Goal: Task Accomplishment & Management: Complete application form

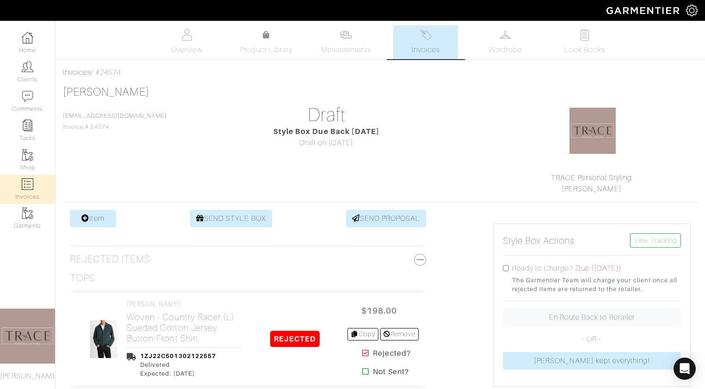
click at [25, 181] on img at bounding box center [28, 184] width 12 height 12
select select
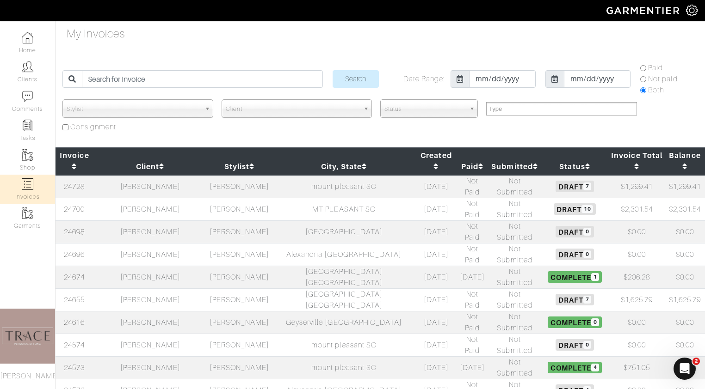
click at [180, 175] on td "[PERSON_NAME]" at bounding box center [150, 186] width 114 height 23
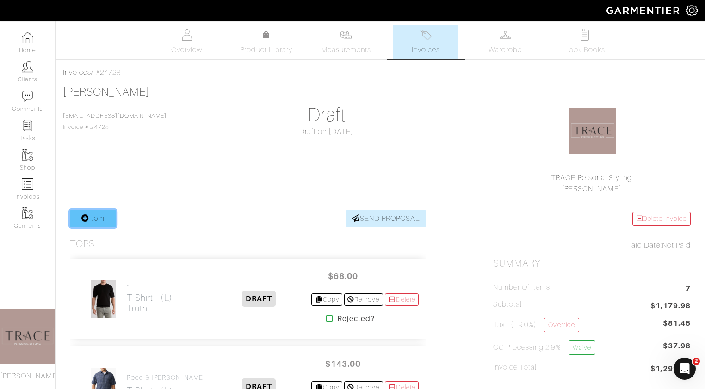
click at [109, 221] on link "Item" at bounding box center [93, 219] width 46 height 18
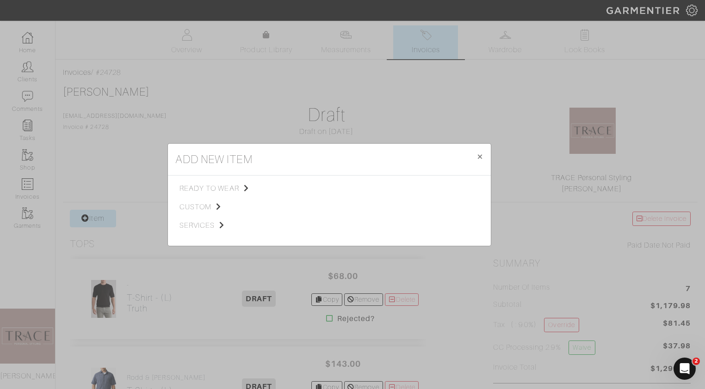
click at [202, 124] on div "add new item × Close ready to wear custom services Tops Bottoms Dresses Jumpsui…" at bounding box center [352, 194] width 705 height 389
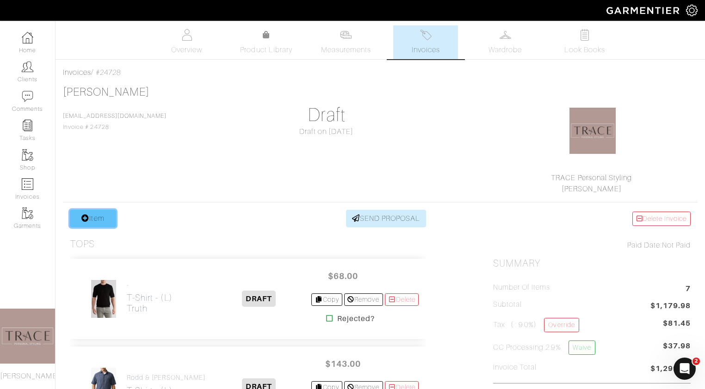
click at [95, 218] on link "Item" at bounding box center [93, 219] width 46 height 18
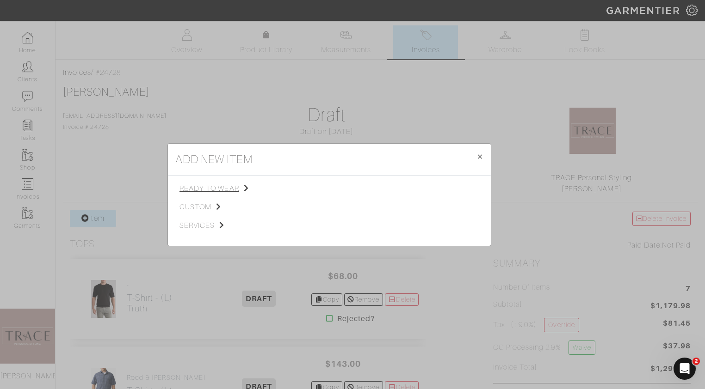
click at [209, 186] on span "ready to wear" at bounding box center [225, 188] width 93 height 11
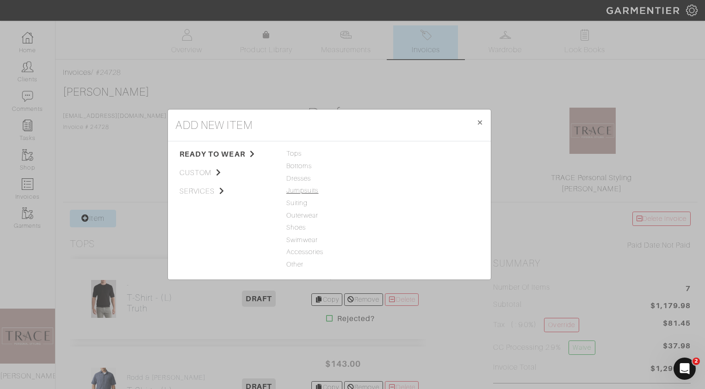
click at [296, 191] on span "Jumpsuits" at bounding box center [329, 191] width 86 height 10
click at [298, 175] on span "Dresses" at bounding box center [329, 179] width 86 height 10
click at [398, 157] on link "Dress" at bounding box center [395, 153] width 18 height 7
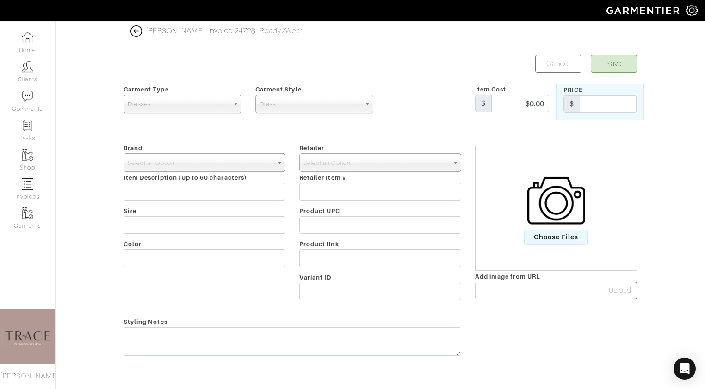
click at [563, 224] on img at bounding box center [556, 201] width 58 height 58
click at [0, 0] on input "Choose Files" at bounding box center [0, 0] width 0 height 0
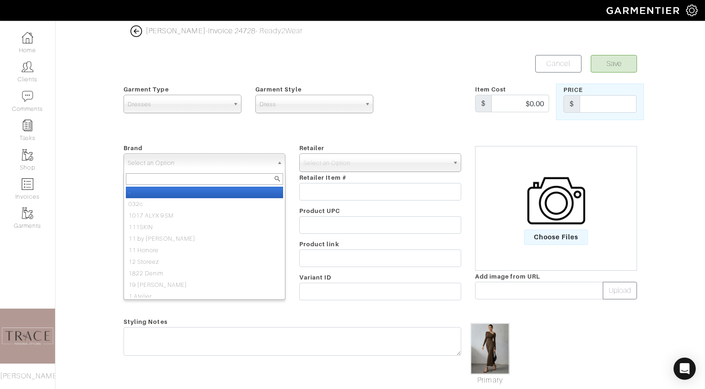
click at [251, 164] on span "Select an Option" at bounding box center [200, 163] width 145 height 18
click at [234, 192] on li "-" at bounding box center [204, 193] width 157 height 12
select select "-"
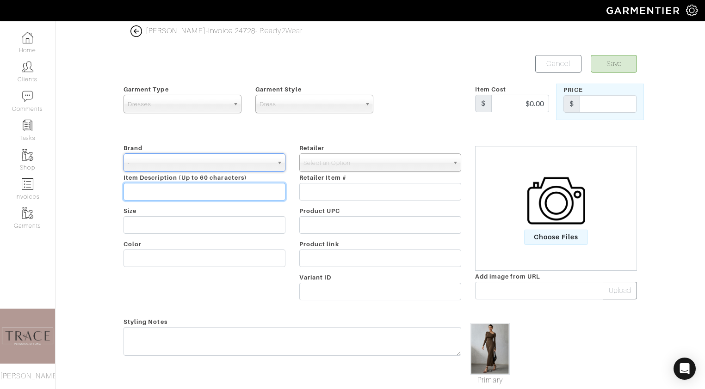
click at [234, 193] on input "text" at bounding box center [204, 192] width 162 height 18
type input "commense"
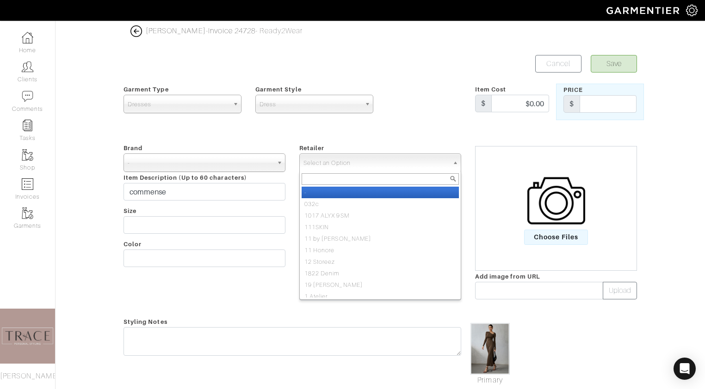
click at [384, 163] on span "Select an Option" at bounding box center [375, 163] width 145 height 18
click at [377, 192] on li "-" at bounding box center [379, 193] width 157 height 12
select select "6380"
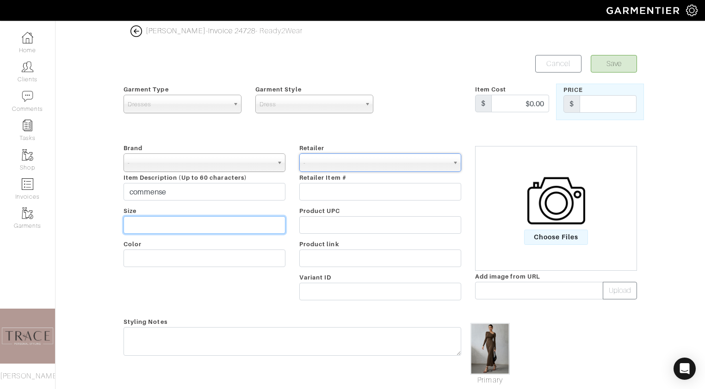
click at [282, 221] on input "text" at bounding box center [204, 225] width 162 height 18
type input "xs"
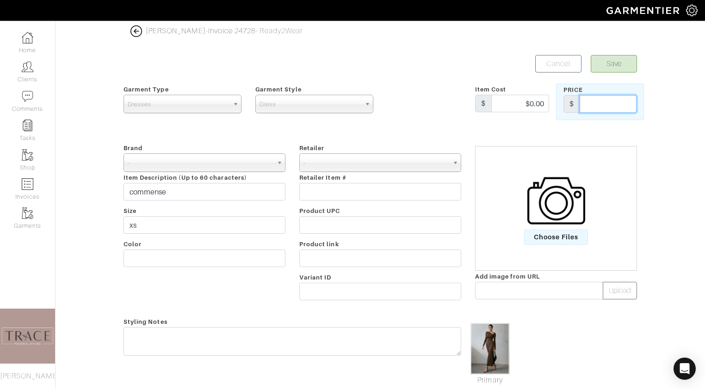
click at [625, 101] on input "text" at bounding box center [607, 104] width 57 height 18
type input "48"
click at [617, 68] on button "Save" at bounding box center [613, 64] width 46 height 18
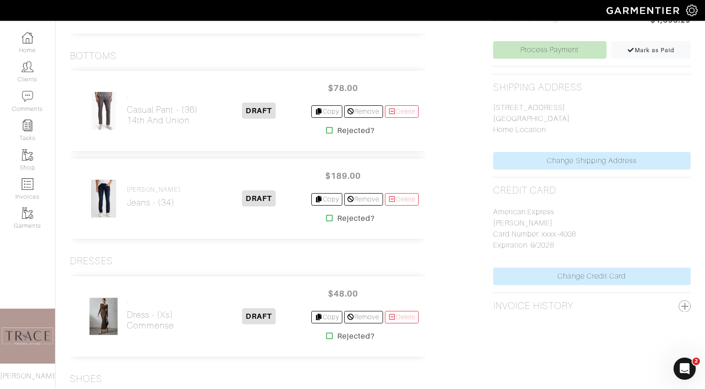
scroll to position [166, 0]
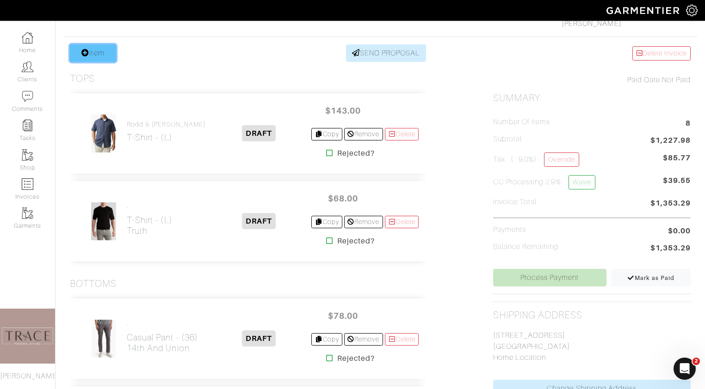
click at [92, 51] on link "Item" at bounding box center [93, 53] width 46 height 18
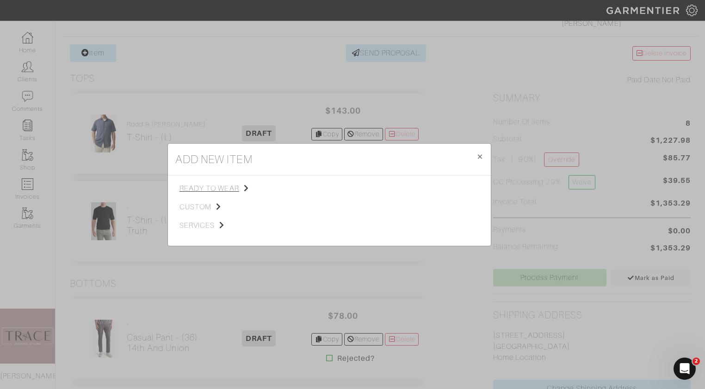
click at [212, 189] on span "ready to wear" at bounding box center [225, 188] width 93 height 11
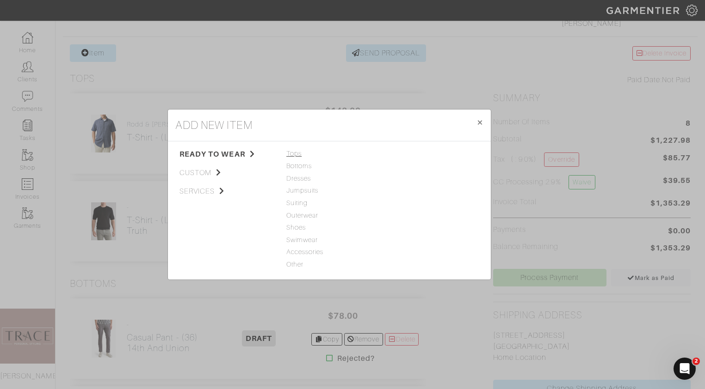
click at [299, 152] on span "Tops" at bounding box center [329, 154] width 86 height 10
click at [393, 181] on link "T-Shirt" at bounding box center [396, 178] width 20 height 7
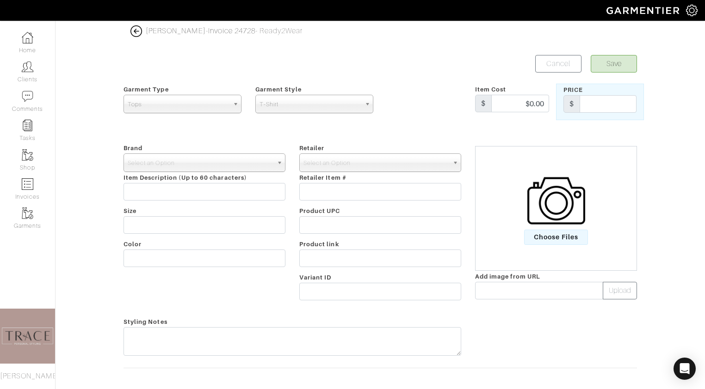
click at [541, 214] on img at bounding box center [556, 201] width 58 height 58
click at [0, 0] on input "Choose Files" at bounding box center [0, 0] width 0 height 0
click at [548, 227] on img at bounding box center [556, 201] width 58 height 58
click at [0, 0] on input "Choose Files" at bounding box center [0, 0] width 0 height 0
click at [609, 98] on input "text" at bounding box center [607, 104] width 57 height 18
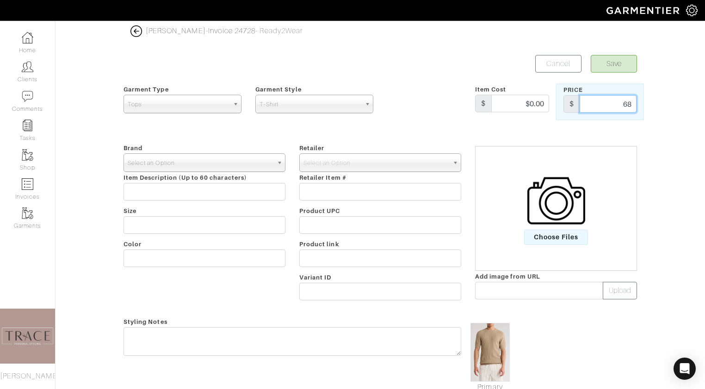
type input "68"
click at [272, 165] on span "Select an Option" at bounding box center [200, 163] width 145 height 18
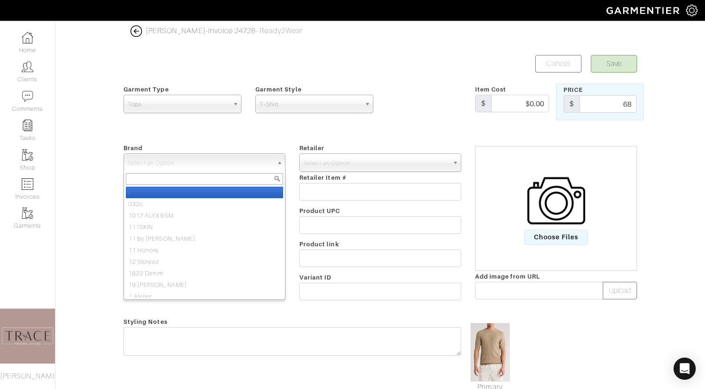
click at [259, 192] on li "-" at bounding box center [204, 193] width 157 height 12
select select "-"
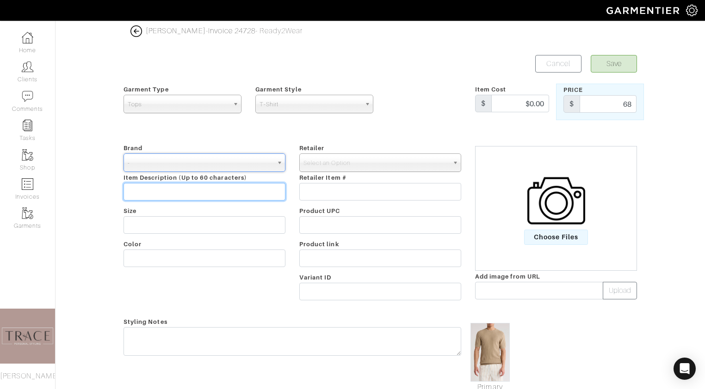
click at [259, 192] on input "text" at bounding box center [204, 192] width 162 height 18
type input "Truth"
click at [341, 166] on span "Select an Option" at bounding box center [375, 163] width 145 height 18
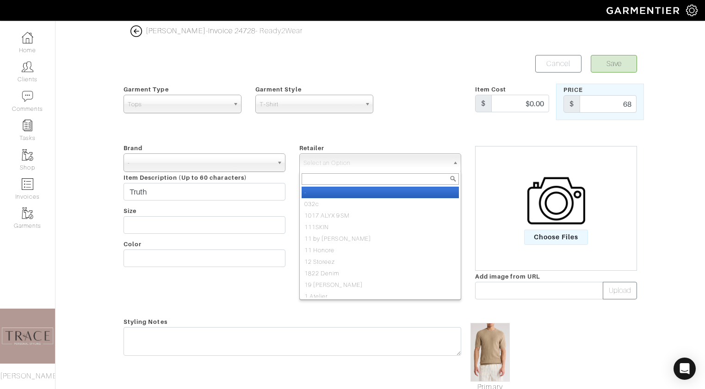
click at [330, 192] on li "-" at bounding box center [379, 193] width 157 height 12
select select "6380"
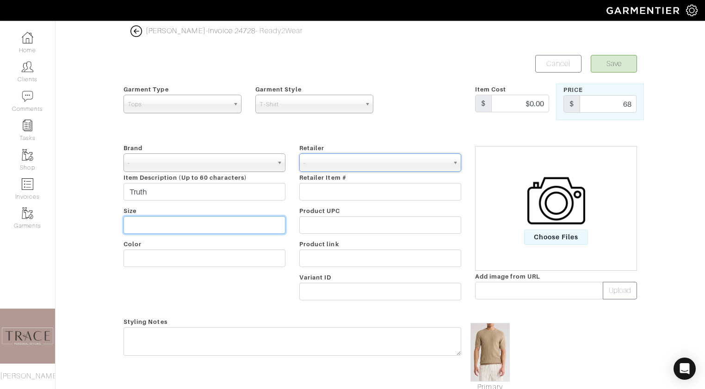
click at [246, 221] on input "text" at bounding box center [204, 225] width 162 height 18
type input "L"
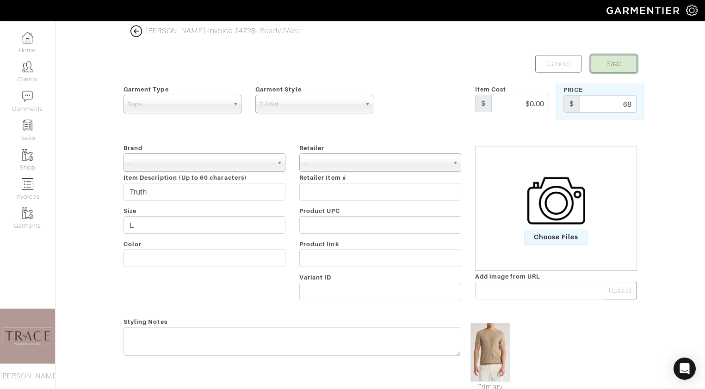
click at [618, 66] on button "Save" at bounding box center [613, 64] width 46 height 18
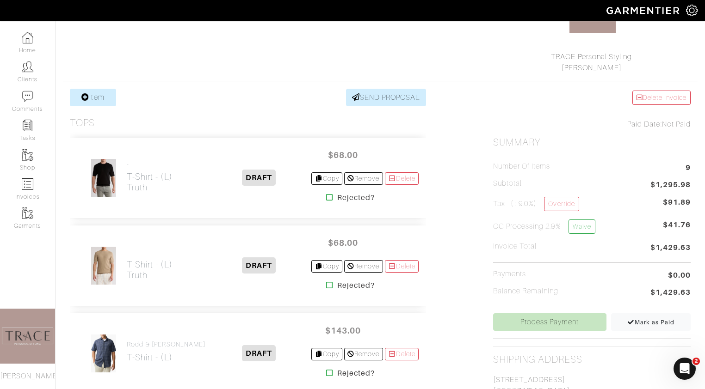
scroll to position [115, 0]
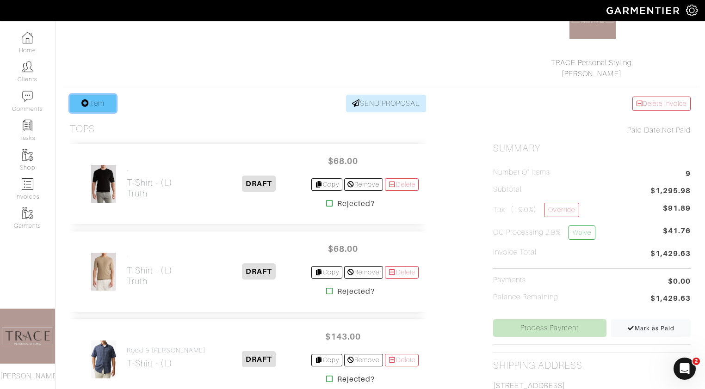
click at [98, 103] on link "Item" at bounding box center [93, 104] width 46 height 18
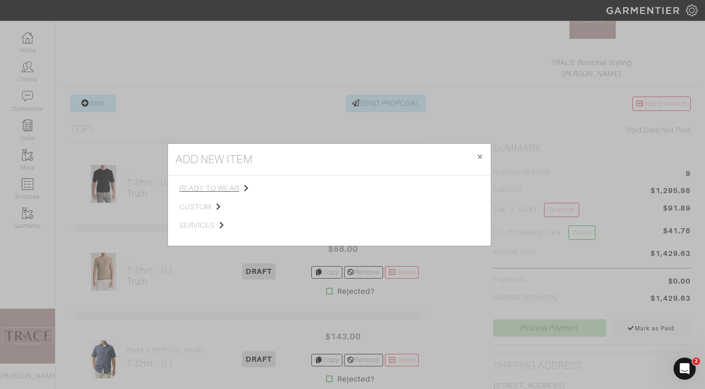
click at [213, 184] on span "ready to wear" at bounding box center [225, 188] width 93 height 11
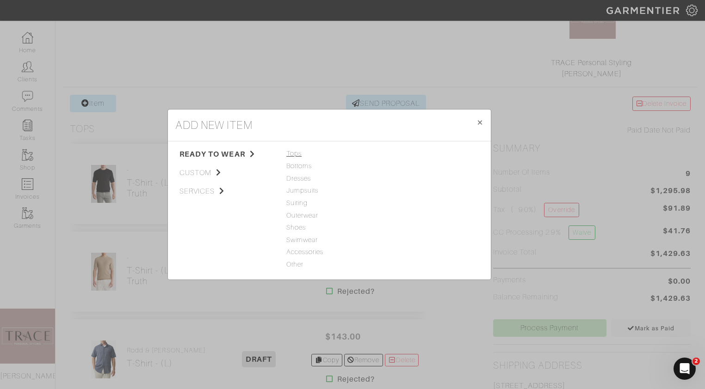
click at [290, 155] on span "Tops" at bounding box center [329, 154] width 86 height 10
click at [398, 178] on link "T-Shirt" at bounding box center [396, 178] width 20 height 7
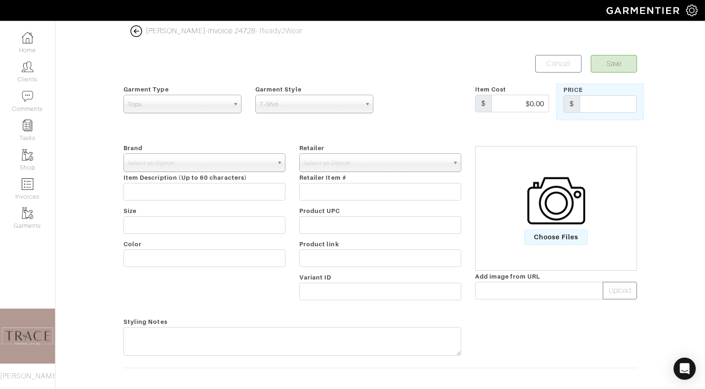
click at [599, 221] on label "Choose Files" at bounding box center [555, 208] width 159 height 73
click at [0, 0] on input "Choose Files" at bounding box center [0, 0] width 0 height 0
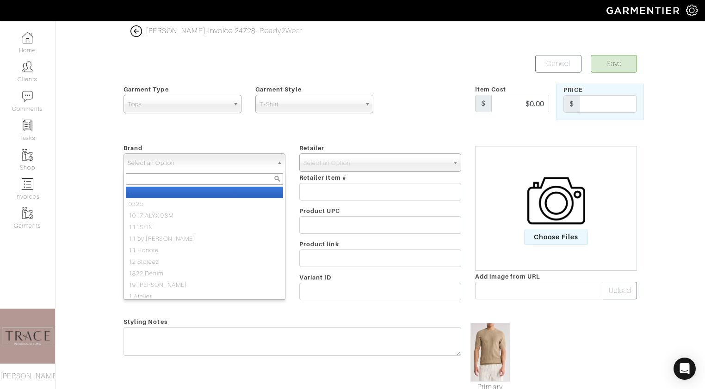
click at [227, 158] on span "Select an Option" at bounding box center [200, 163] width 145 height 18
type input "d"
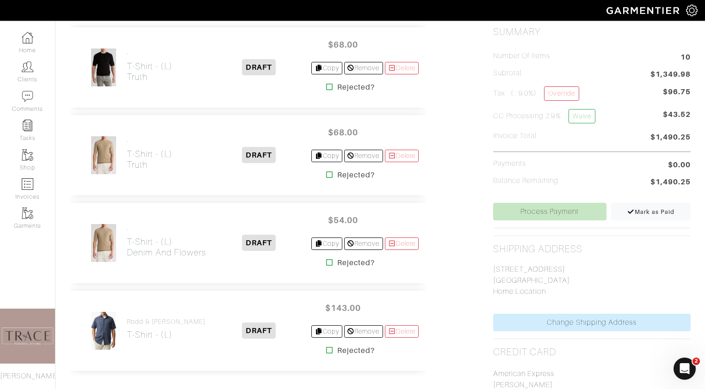
scroll to position [242, 0]
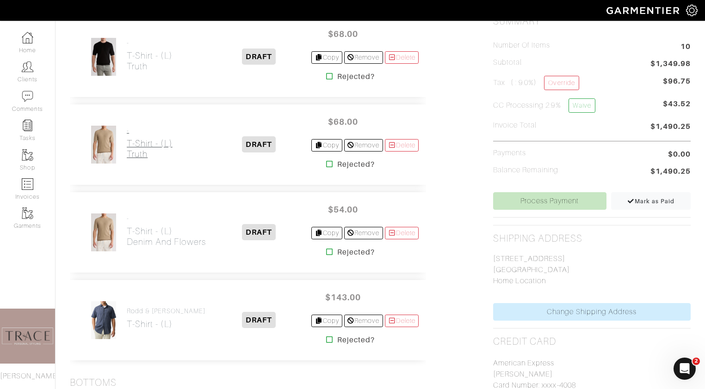
click at [142, 154] on h2 "T-Shirt - (L) Truth" at bounding box center [150, 148] width 46 height 21
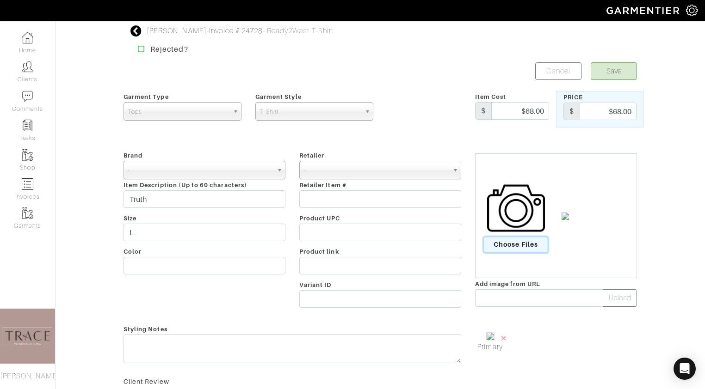
click at [519, 246] on span "Choose Files" at bounding box center [516, 244] width 64 height 15
click at [0, 0] on input "Choose Files" at bounding box center [0, 0] width 0 height 0
click at [503, 340] on span "×" at bounding box center [503, 338] width 7 height 12
click at [532, 245] on span "Choose Files" at bounding box center [516, 244] width 64 height 15
click at [0, 0] on input "Choose Files" at bounding box center [0, 0] width 0 height 0
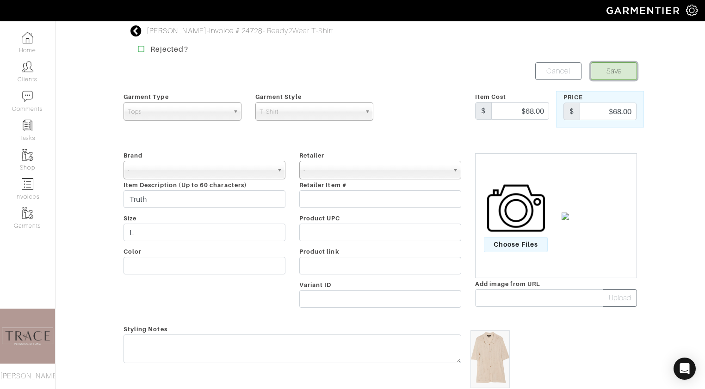
click at [619, 73] on button "Save" at bounding box center [613, 71] width 46 height 18
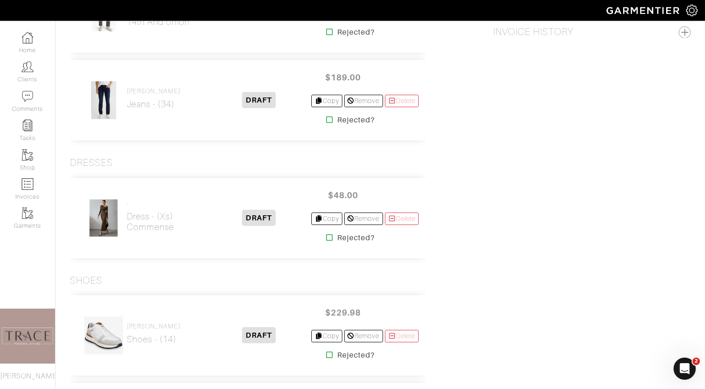
scroll to position [668, 0]
